Goal: Find specific page/section

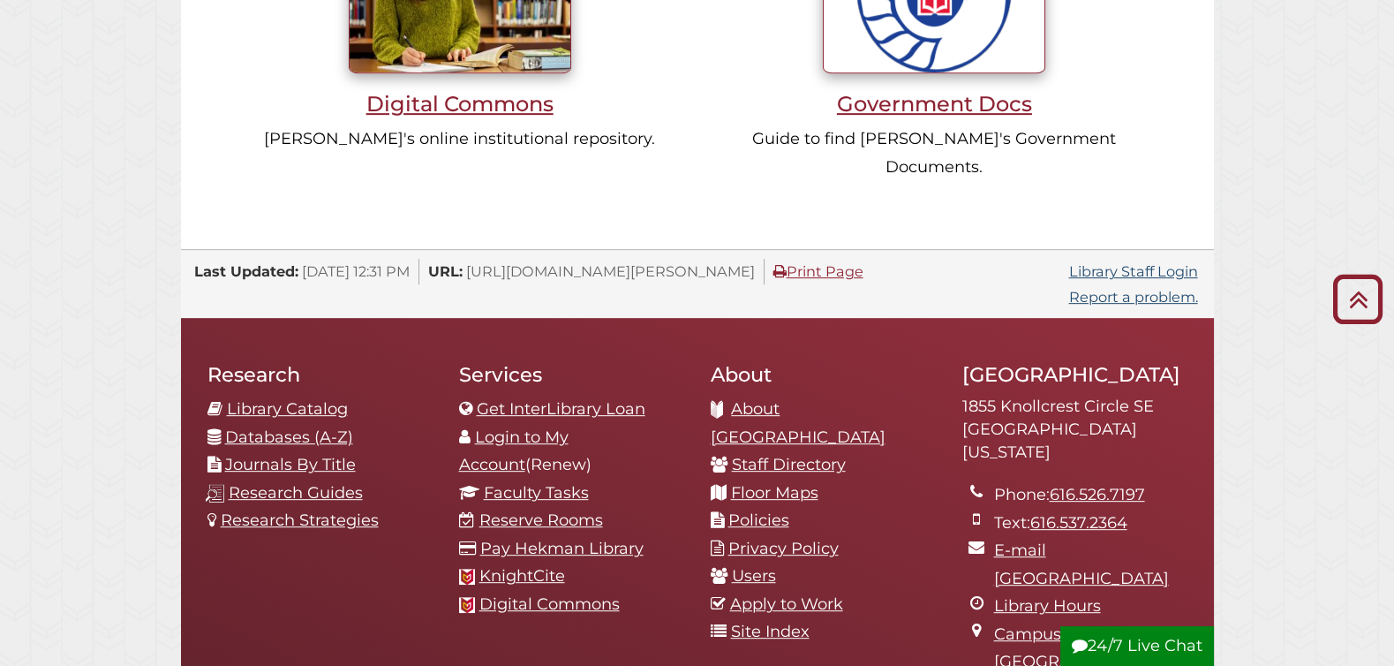
scroll to position [1731, 0]
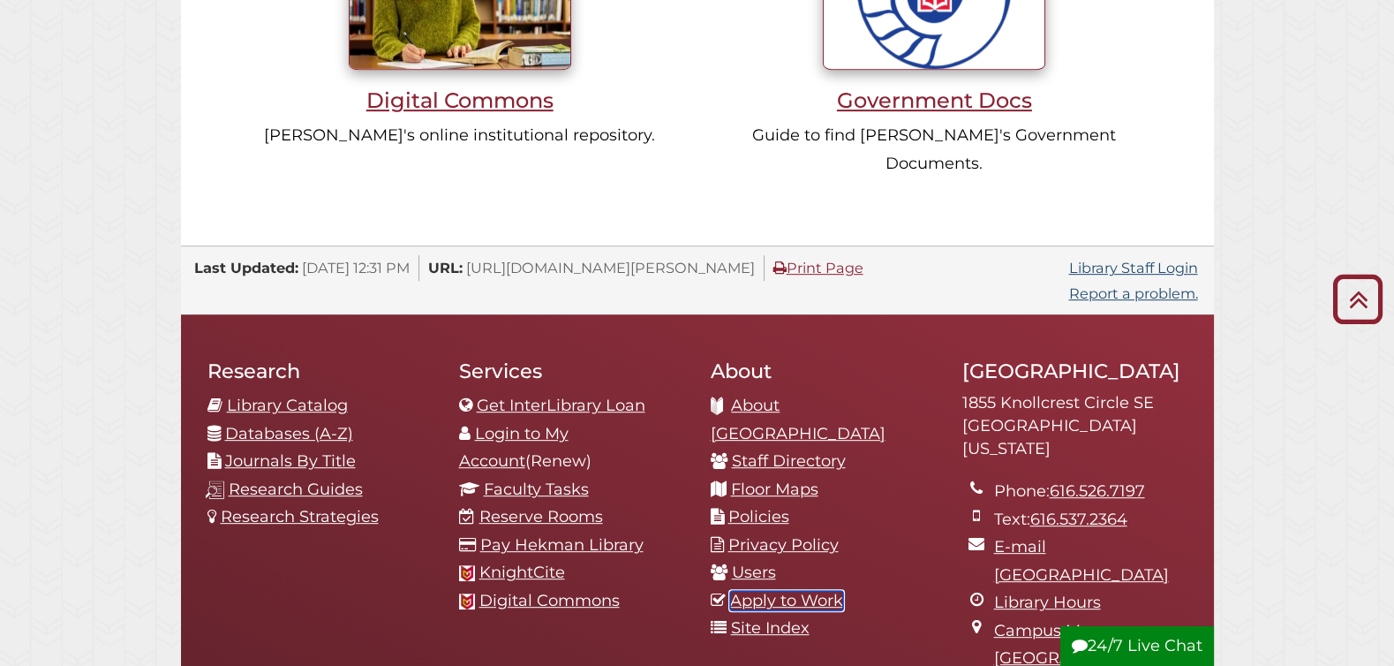
click at [763, 591] on link "Apply to Work" at bounding box center [786, 600] width 113 height 19
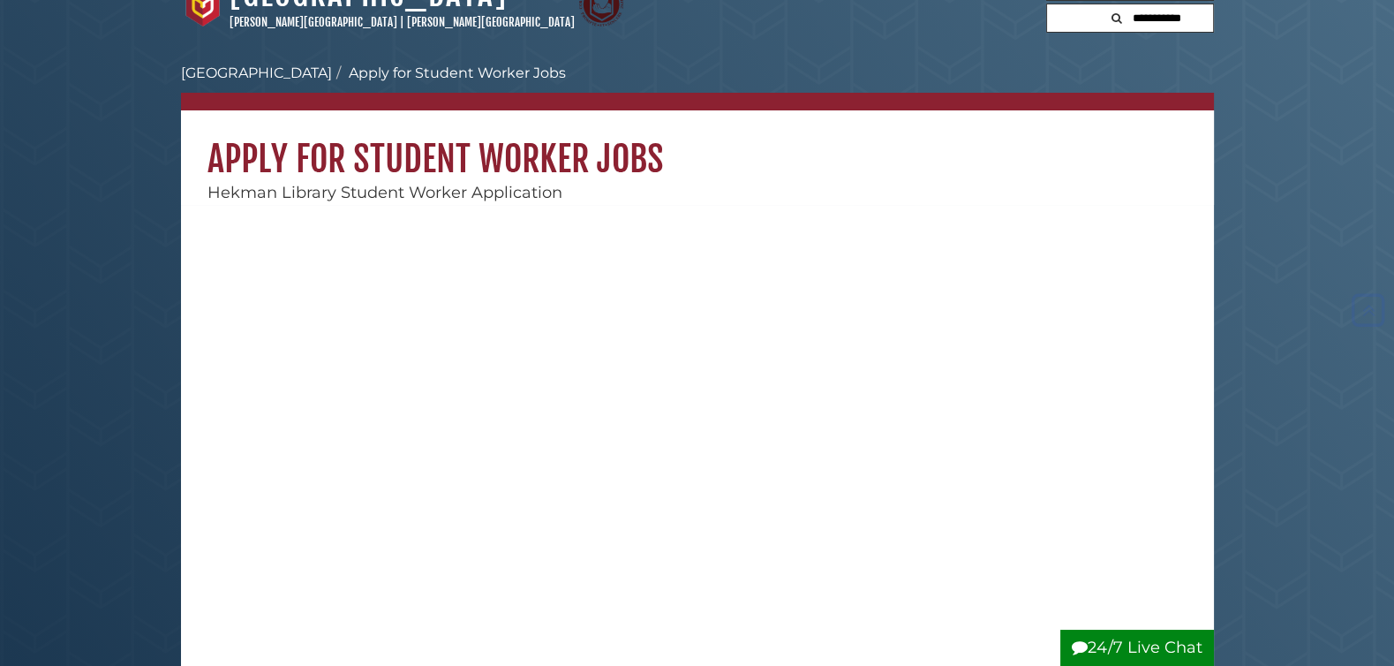
scroll to position [30, 0]
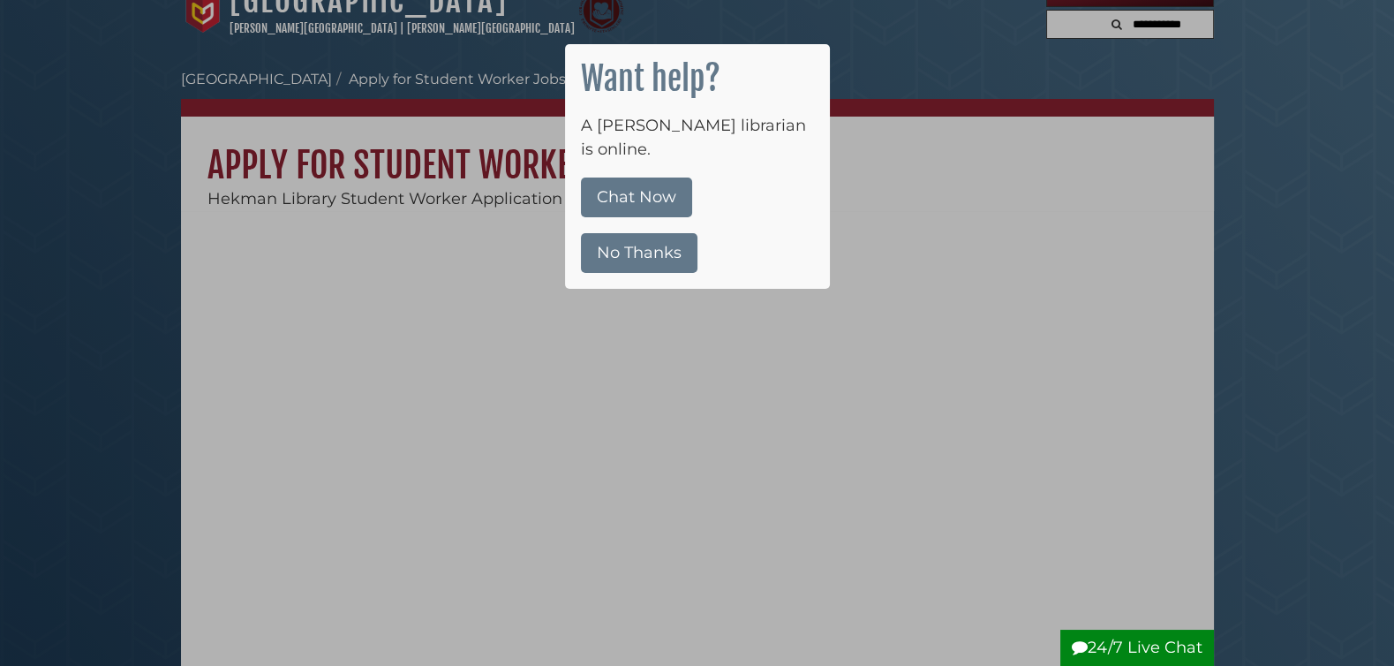
click at [626, 233] on button "No Thanks" at bounding box center [639, 253] width 117 height 40
